Goal: Find specific page/section: Find specific page/section

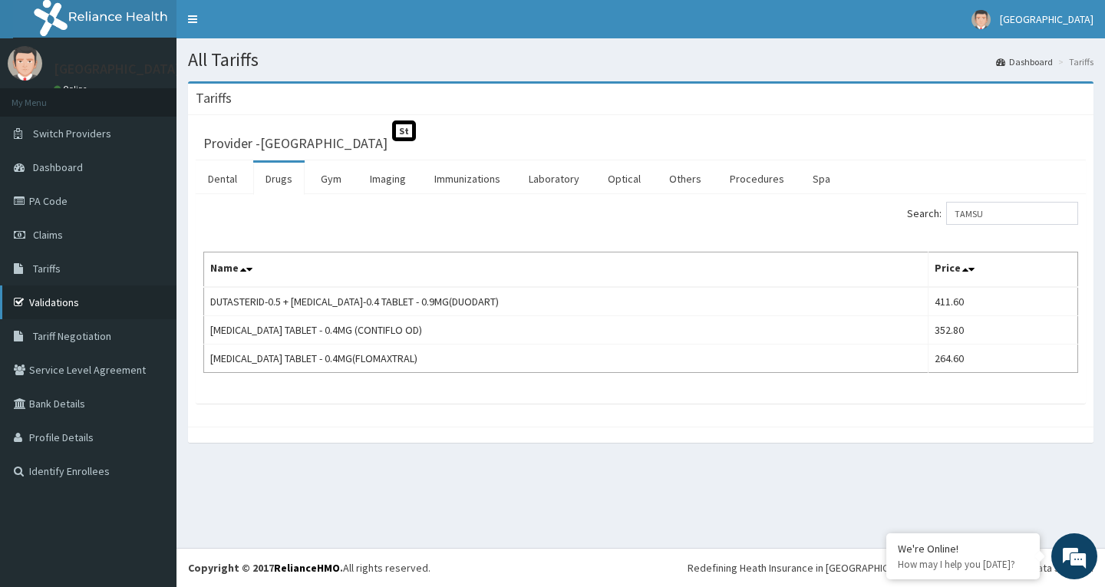
drag, startPoint x: 60, startPoint y: 298, endPoint x: 68, endPoint y: 291, distance: 10.3
click at [60, 298] on link "Validations" at bounding box center [88, 302] width 176 height 34
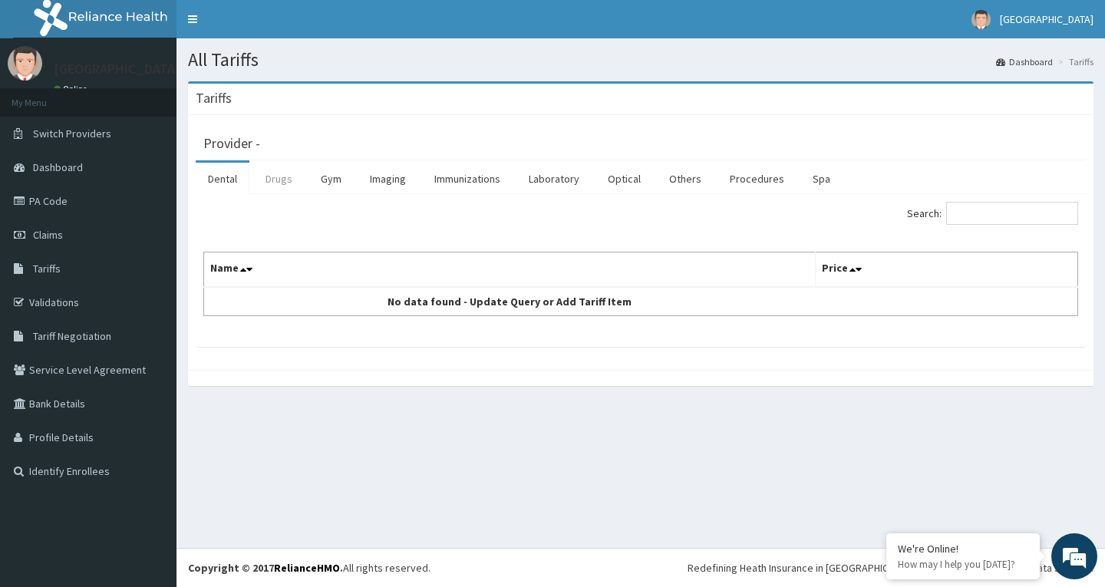
click at [282, 183] on link "Drugs" at bounding box center [278, 179] width 51 height 32
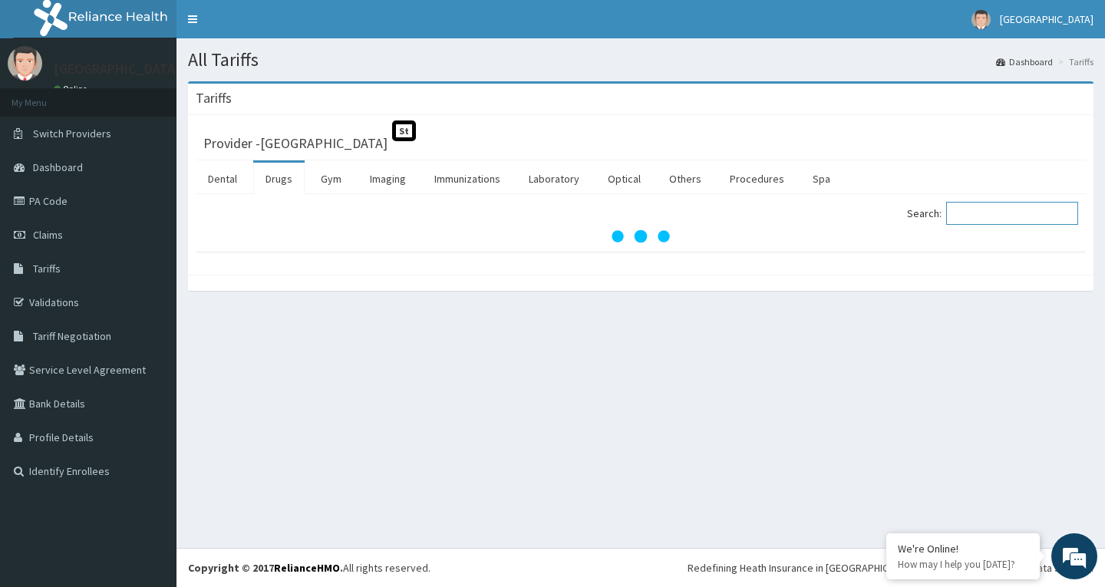
click at [989, 219] on input "Search:" at bounding box center [1012, 213] width 132 height 23
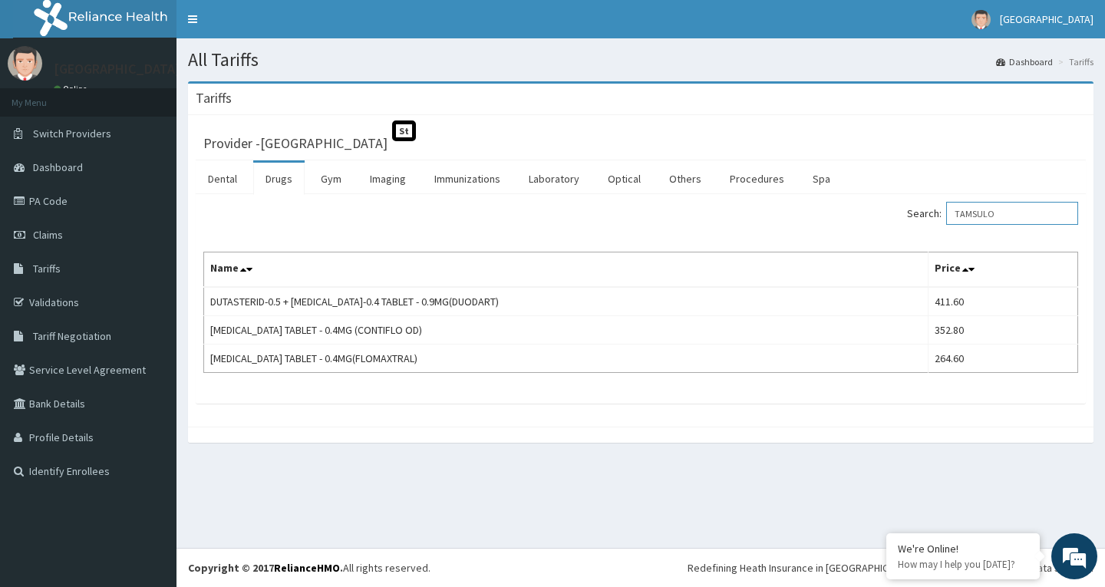
type input "TAMSULO"
